Goal: Find specific page/section: Find specific page/section

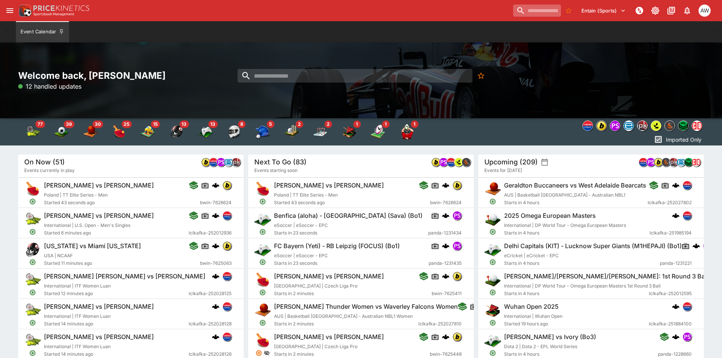
click at [526, 14] on input "search" at bounding box center [537, 11] width 48 height 12
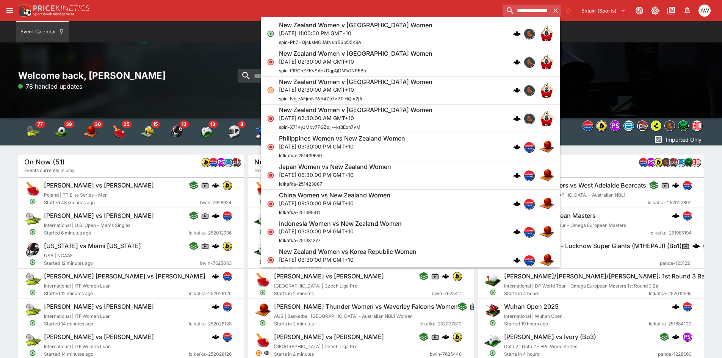
type input "**********"
click at [478, 36] on div "New Zealand Women v Japan Women [DATE] 11:00:00 PM GMT+10 spin-Ph7HOjcksMOJAlNs…" at bounding box center [406, 33] width 255 height 25
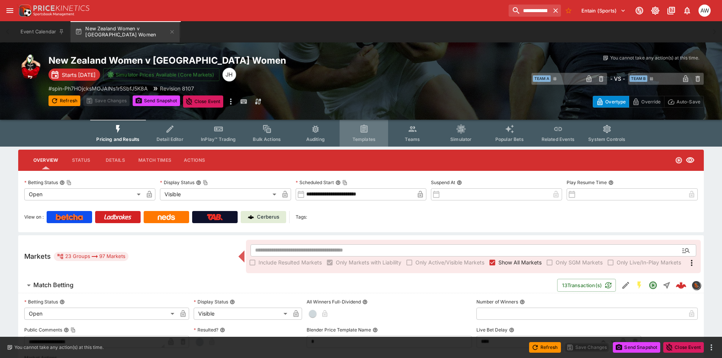
click at [369, 133] on button "Templates" at bounding box center [364, 133] width 49 height 27
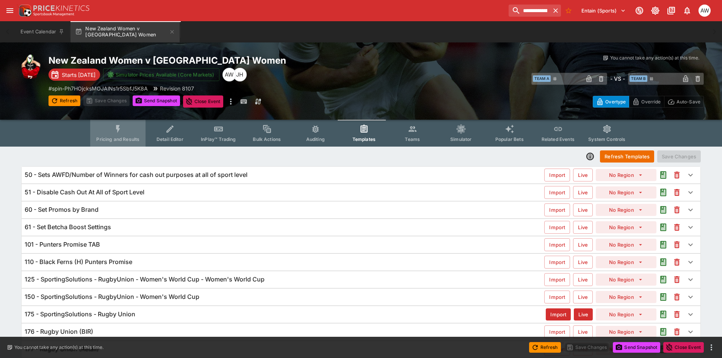
click at [128, 140] on span "Pricing and Results" at bounding box center [117, 139] width 43 height 6
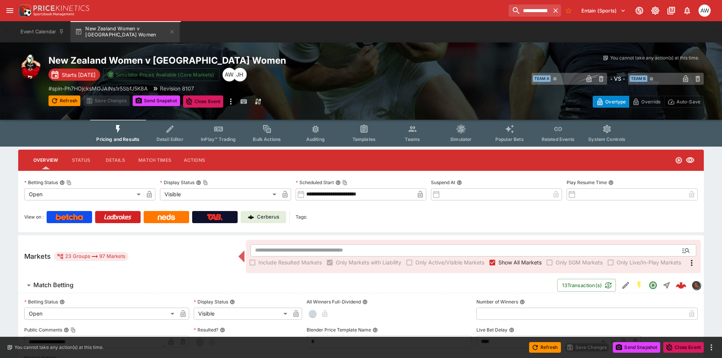
click at [262, 220] on p "Cerberus" at bounding box center [268, 217] width 22 height 8
